Goal: Information Seeking & Learning: Learn about a topic

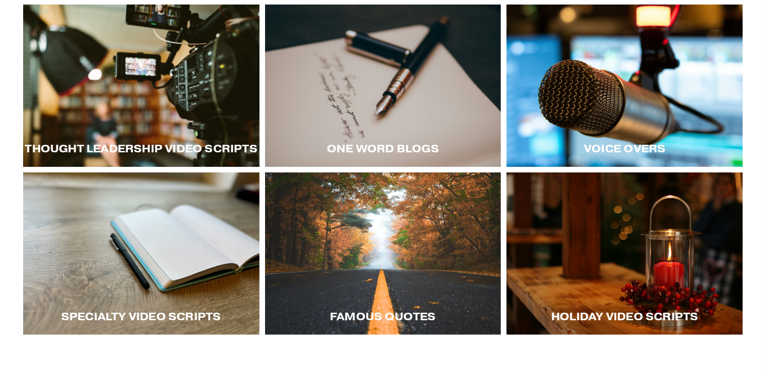
scroll to position [196, 0]
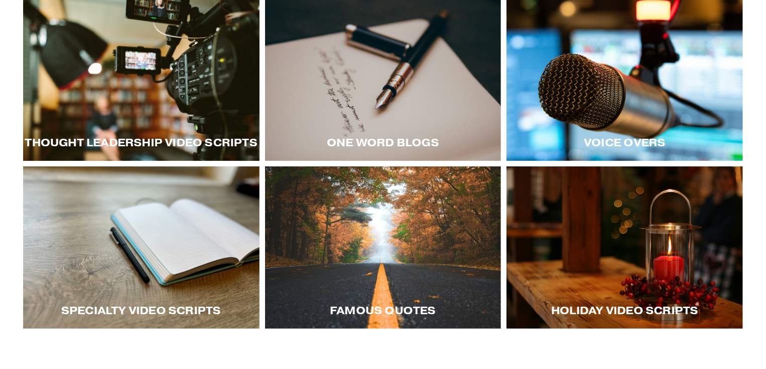
click at [155, 77] on div at bounding box center [141, 79] width 236 height 162
click at [138, 103] on div at bounding box center [141, 79] width 236 height 162
click at [670, 82] on div at bounding box center [624, 79] width 236 height 162
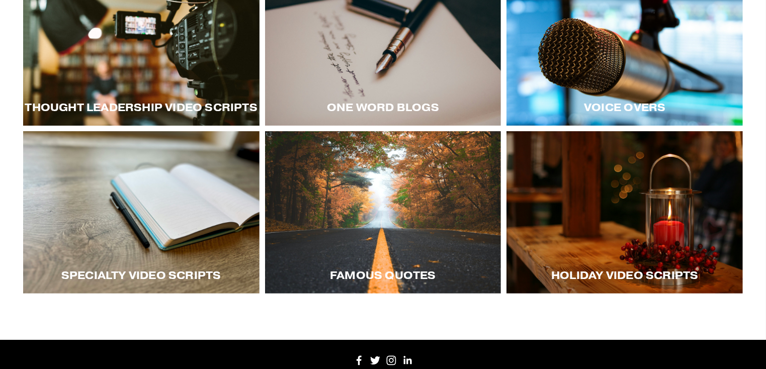
scroll to position [235, 0]
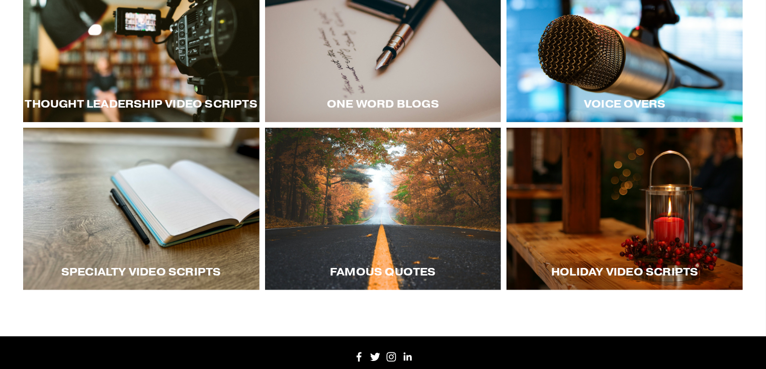
click at [171, 195] on div at bounding box center [141, 209] width 236 height 162
click at [627, 215] on div at bounding box center [624, 209] width 236 height 162
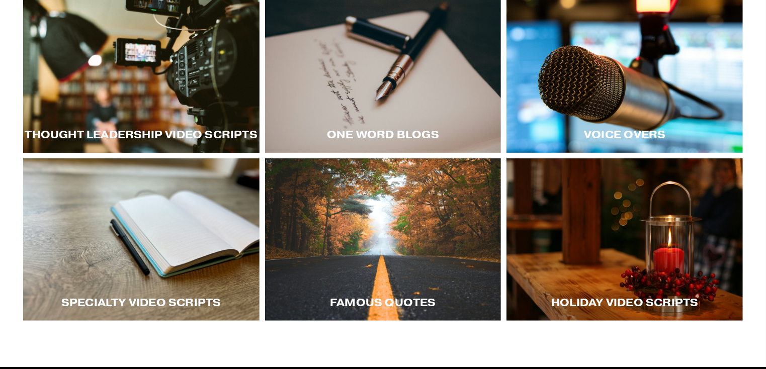
scroll to position [202, 0]
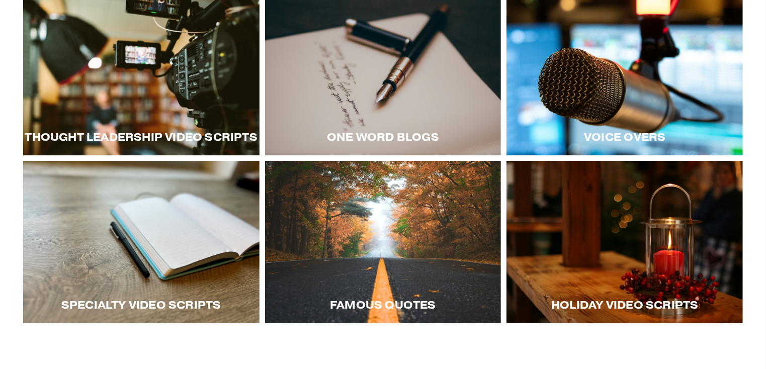
click at [409, 100] on div at bounding box center [383, 74] width 236 height 162
click at [404, 250] on div at bounding box center [383, 242] width 236 height 162
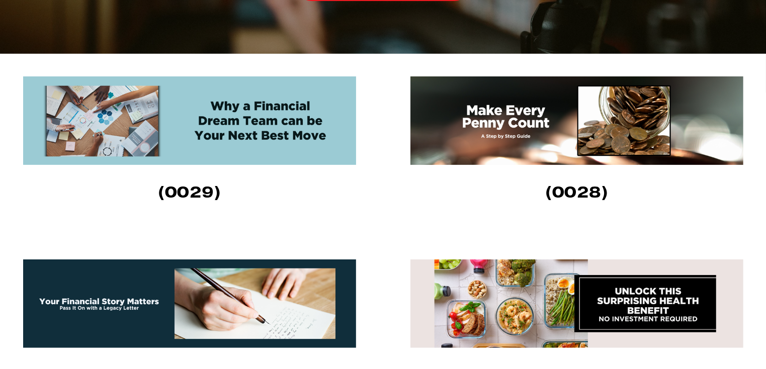
scroll to position [306, 0]
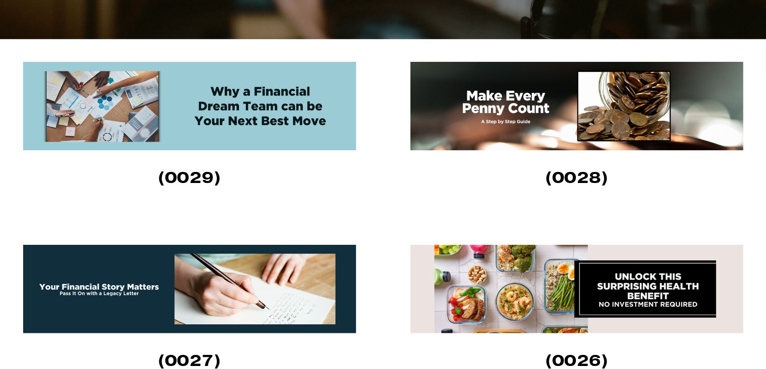
click at [241, 126] on img at bounding box center [189, 106] width 333 height 89
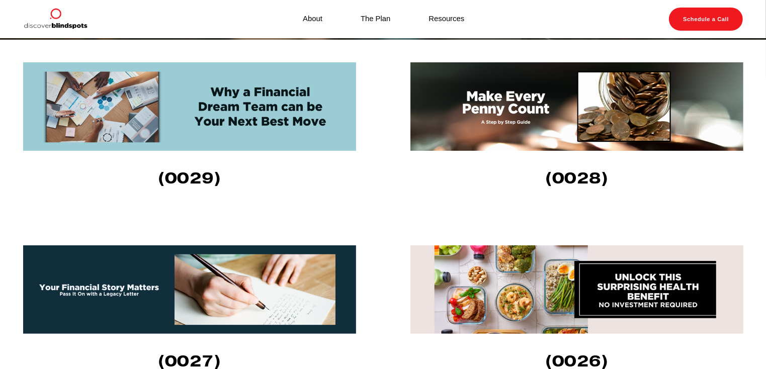
scroll to position [296, 0]
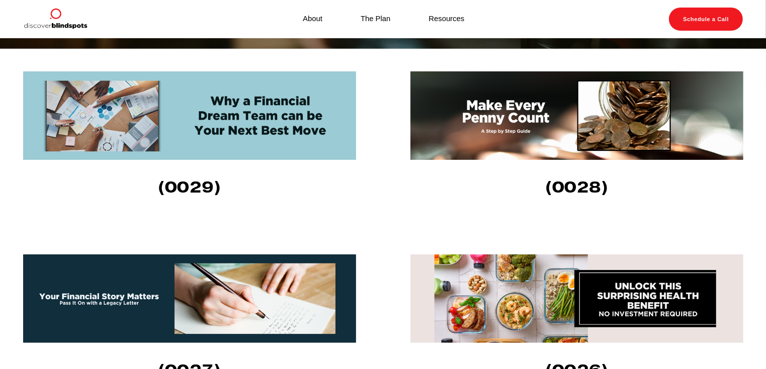
click at [515, 114] on img at bounding box center [576, 115] width 333 height 89
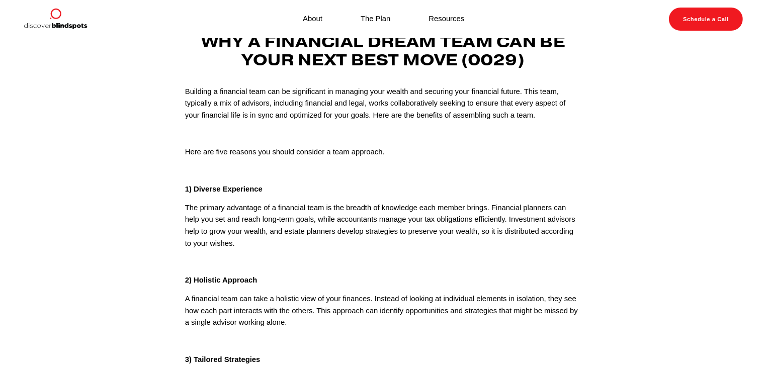
scroll to position [38, 0]
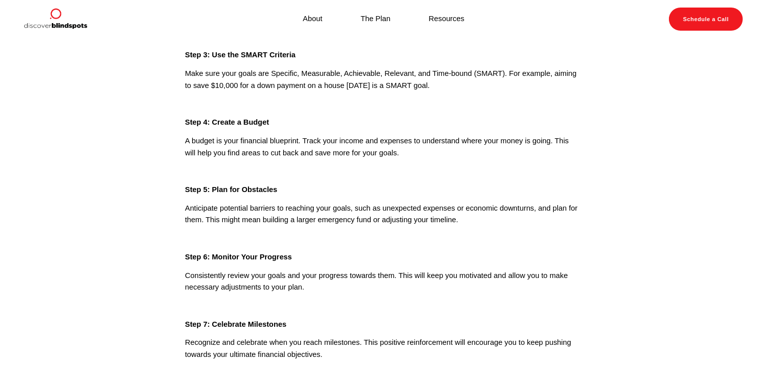
scroll to position [256, 0]
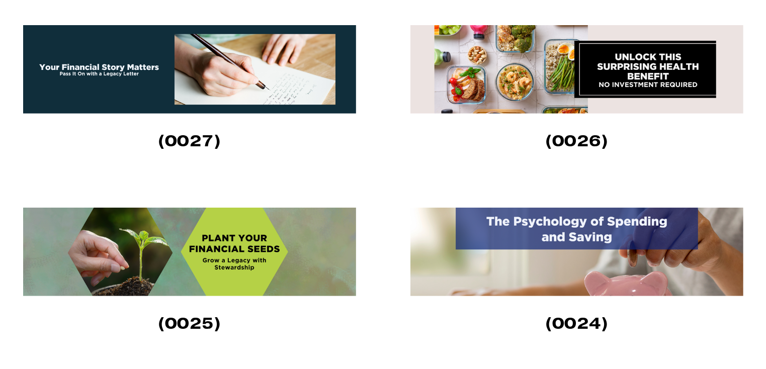
scroll to position [527, 0]
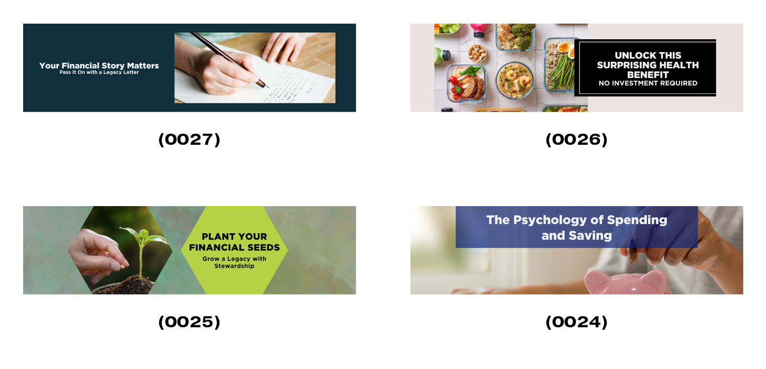
click at [215, 65] on img at bounding box center [189, 68] width 333 height 89
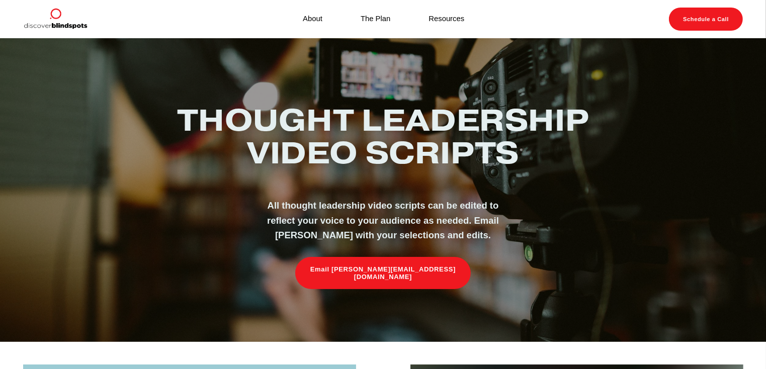
scroll to position [0, 0]
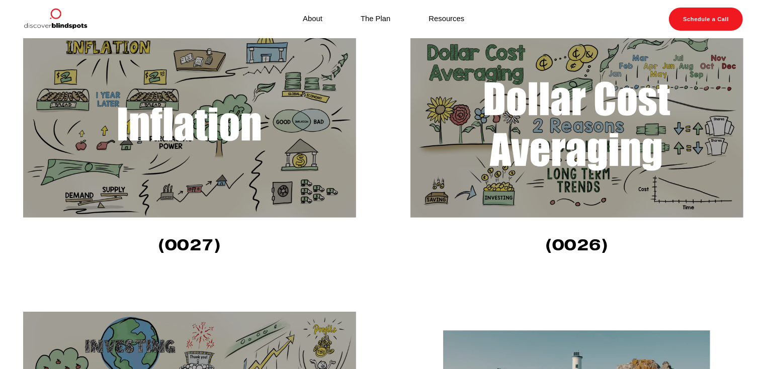
scroll to position [537, 0]
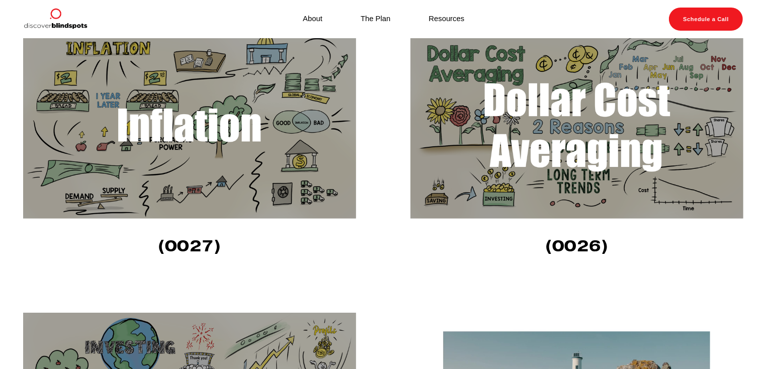
click at [522, 101] on img at bounding box center [576, 125] width 333 height 188
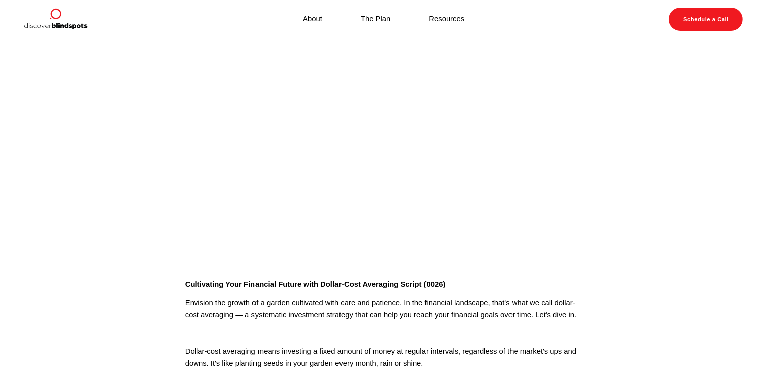
scroll to position [12, 0]
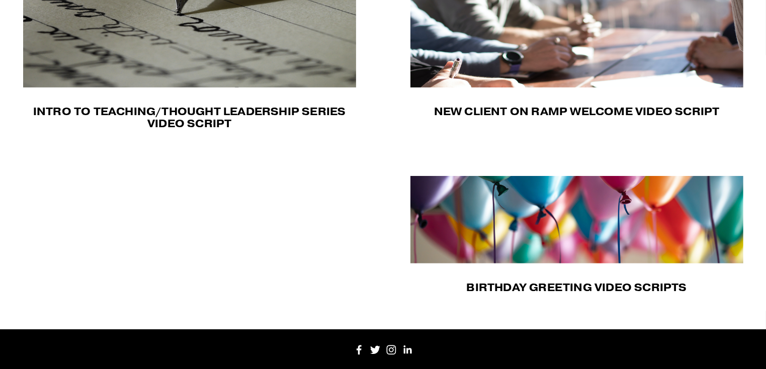
scroll to position [324, 0]
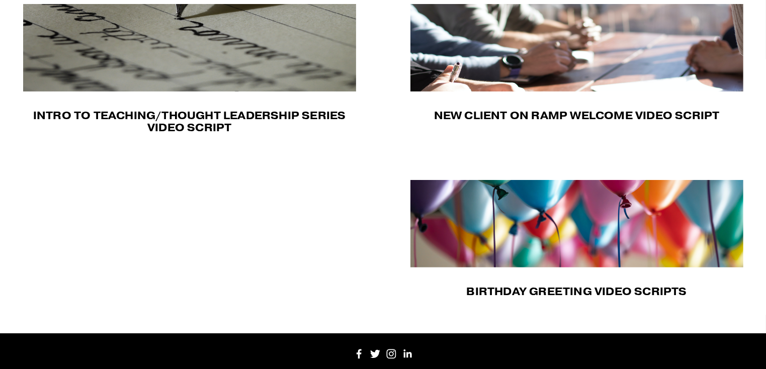
click at [595, 49] on img at bounding box center [576, 48] width 333 height 88
click at [524, 208] on img at bounding box center [576, 224] width 333 height 88
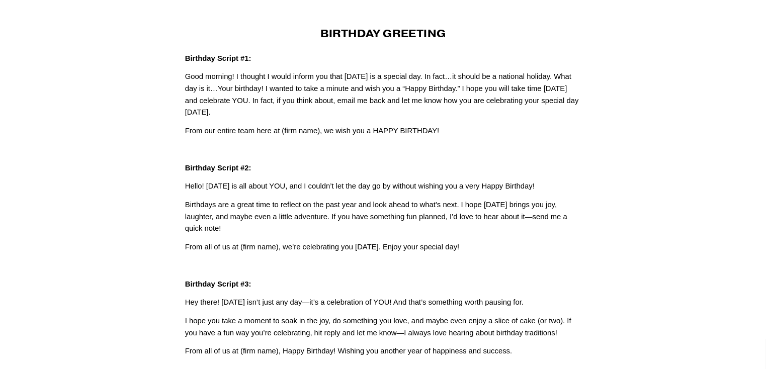
scroll to position [44, 0]
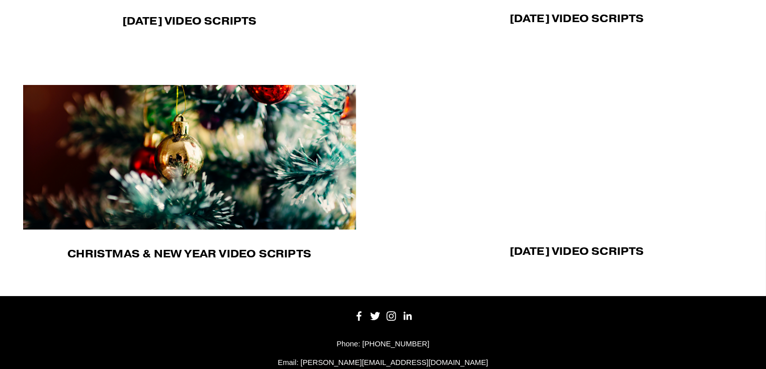
scroll to position [687, 0]
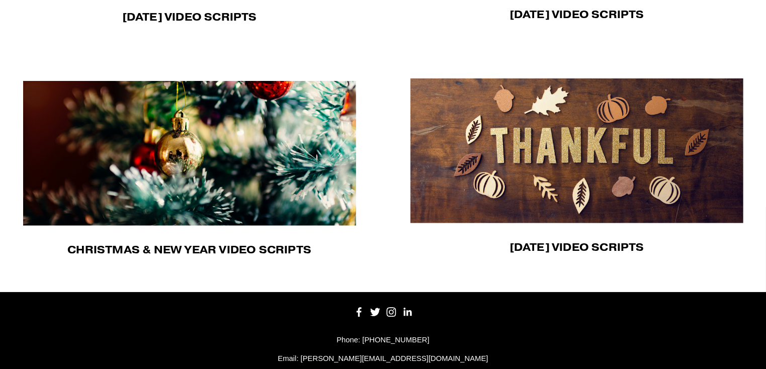
click at [545, 136] on img at bounding box center [576, 150] width 333 height 145
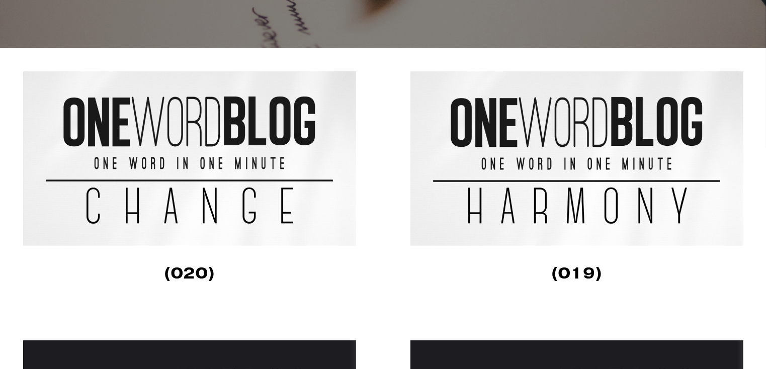
scroll to position [237, 0]
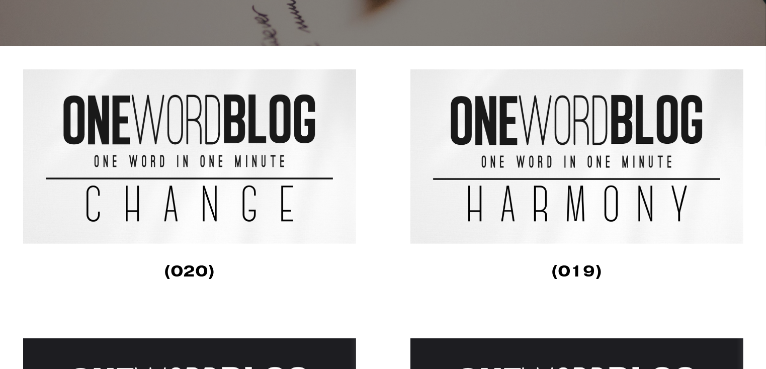
click at [276, 138] on img at bounding box center [189, 156] width 333 height 175
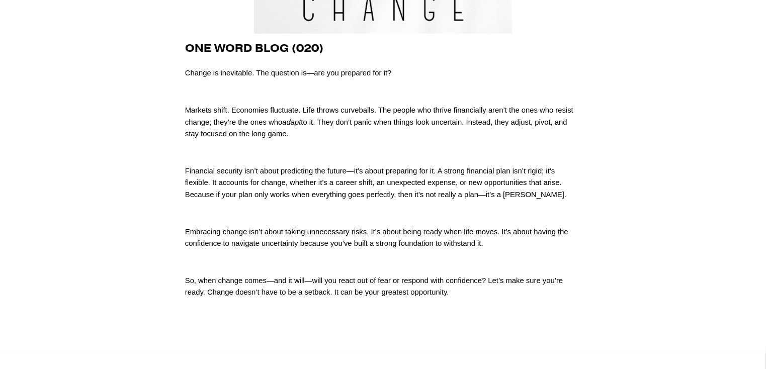
scroll to position [166, 0]
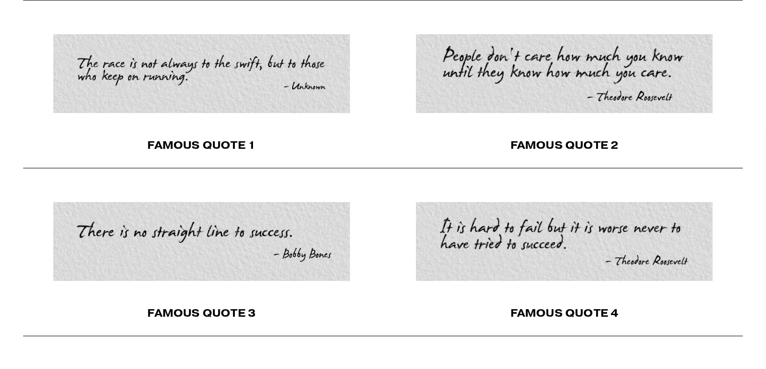
scroll to position [374, 0]
